Goal: Find specific page/section: Find specific page/section

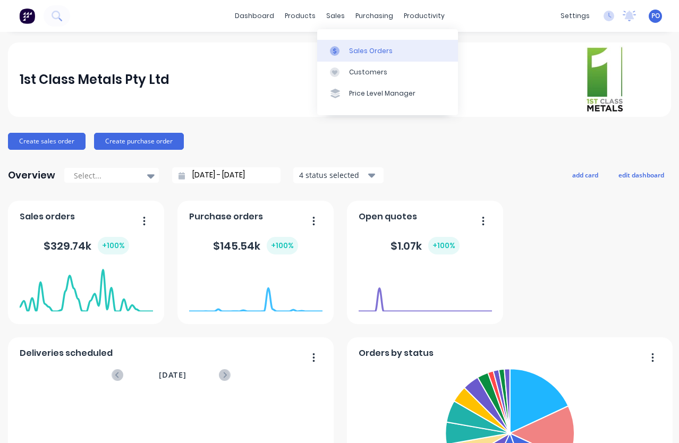
click at [360, 50] on div "Sales Orders" at bounding box center [371, 51] width 44 height 10
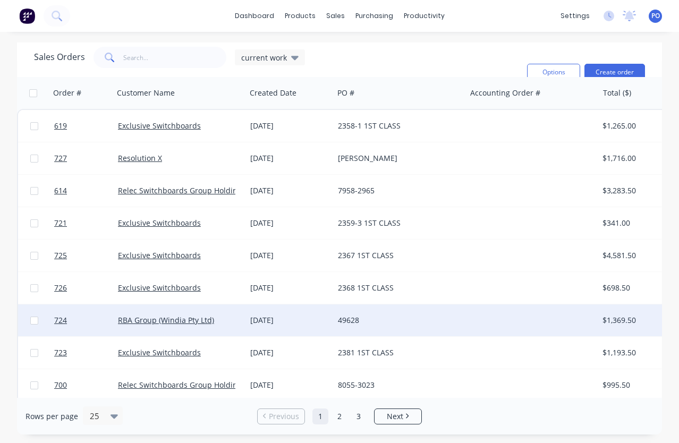
scroll to position [53, 0]
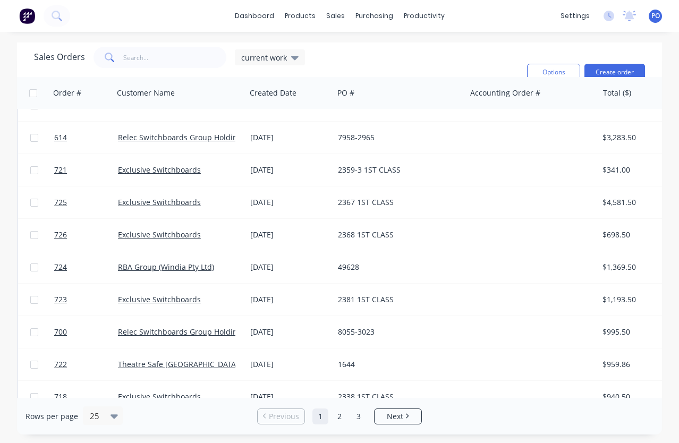
click at [120, 54] on span at bounding box center [109, 57] width 30 height 21
click at [105, 56] on icon at bounding box center [110, 58] width 10 height 10
click at [153, 55] on input "text" at bounding box center [175, 57] width 104 height 21
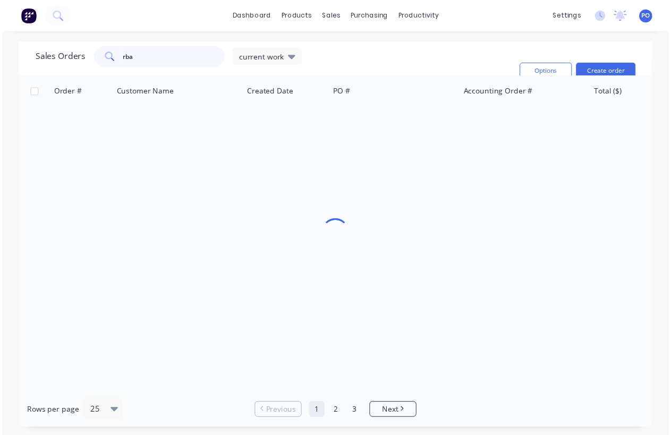
scroll to position [0, 0]
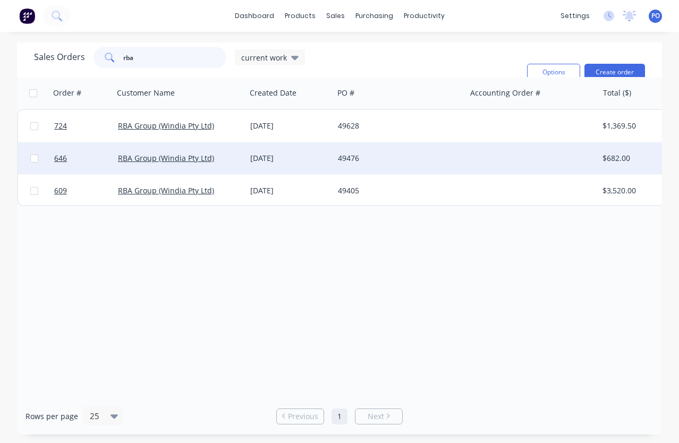
type input "rba"
click at [219, 162] on div "RBA Group (Windia Pty Ltd)" at bounding box center [176, 158] width 117 height 11
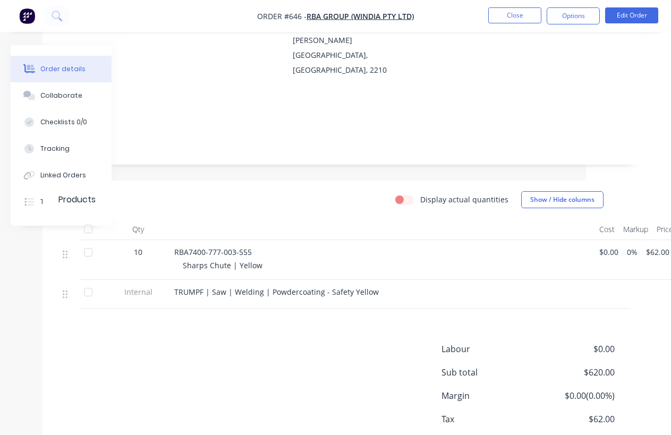
scroll to position [159, 106]
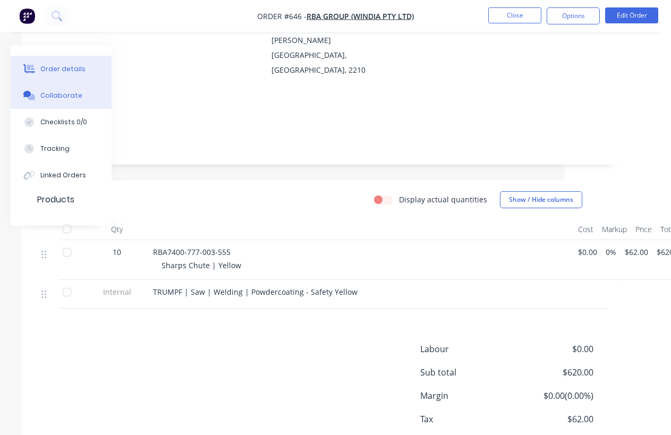
click at [45, 95] on div "Collaborate" at bounding box center [61, 96] width 42 height 10
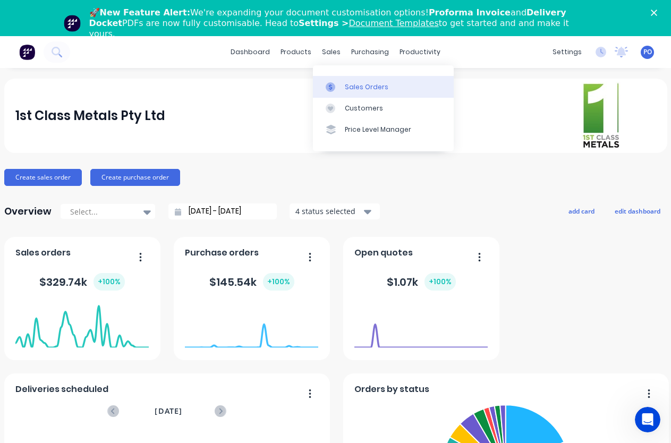
click at [351, 85] on div "Sales Orders" at bounding box center [367, 87] width 44 height 10
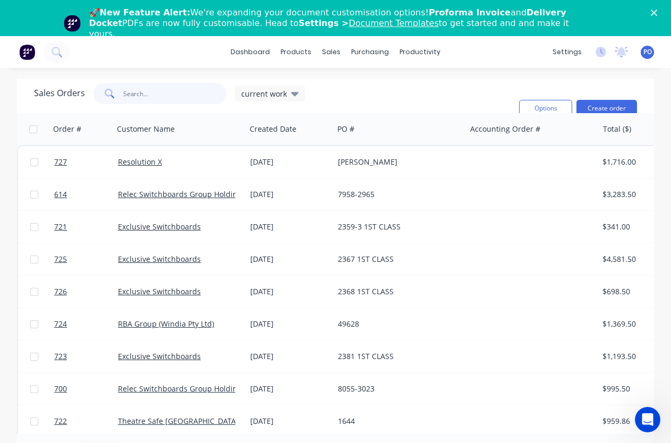
click at [123, 95] on input "text" at bounding box center [175, 93] width 104 height 21
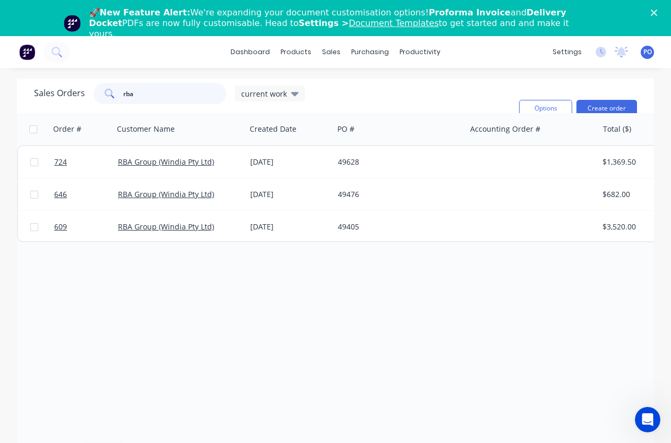
type input "rba"
click at [658, 14] on icon "Close" at bounding box center [654, 13] width 6 height 6
